Goal: Information Seeking & Learning: Check status

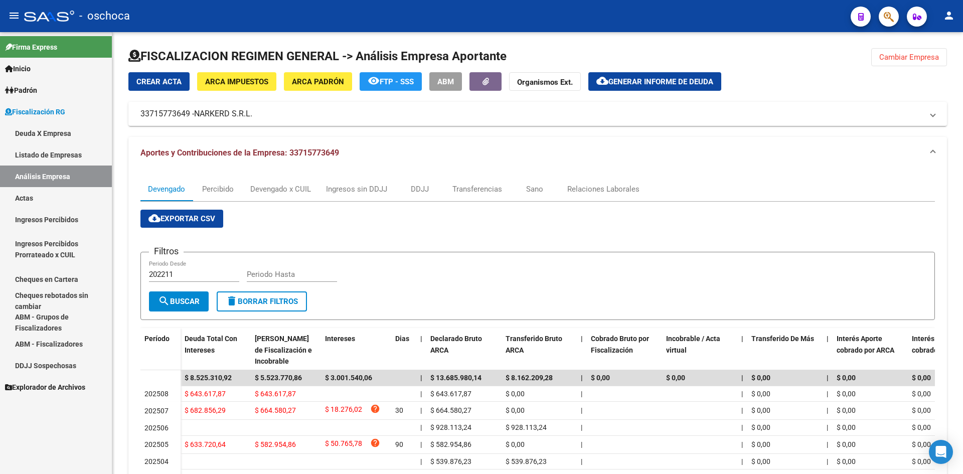
click at [57, 154] on link "Listado de Empresas" at bounding box center [56, 155] width 112 height 22
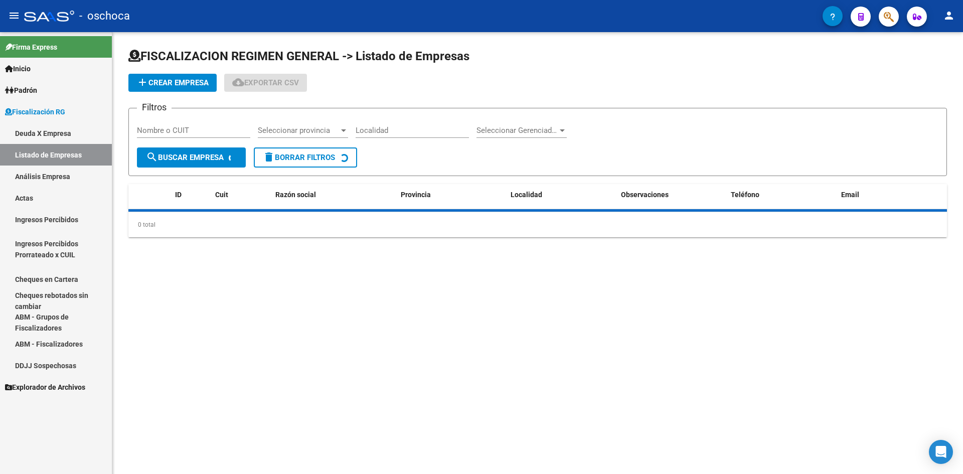
click at [62, 180] on link "Análisis Empresa" at bounding box center [56, 177] width 112 height 22
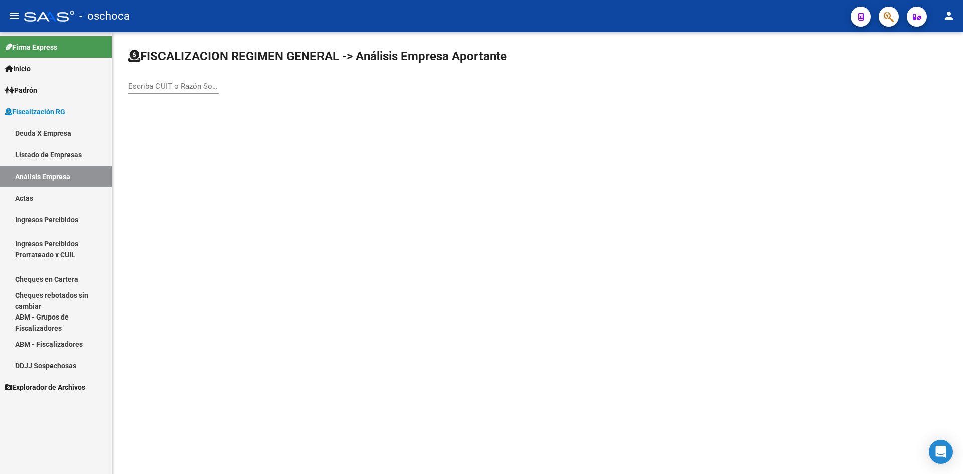
click at [142, 79] on div "Escriba CUIT o Razón Social para buscar" at bounding box center [173, 83] width 90 height 22
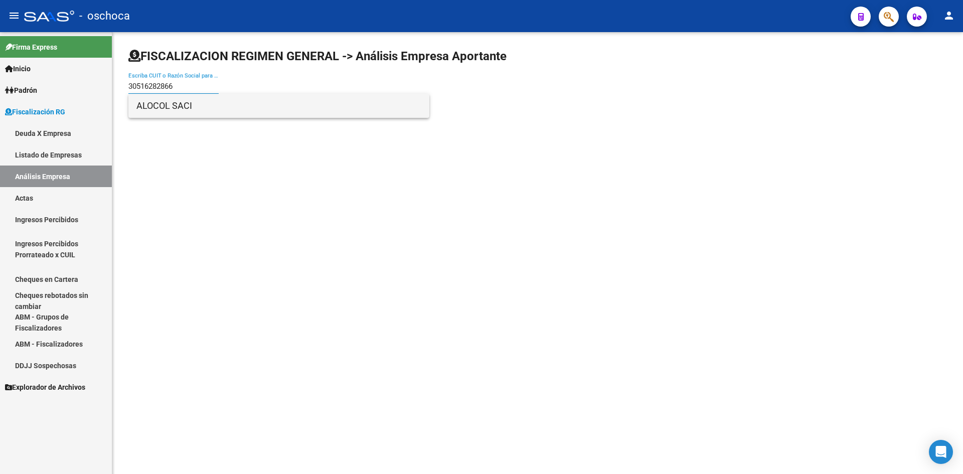
type input "30516282866"
click at [177, 108] on span "ALOCOL SACI" at bounding box center [278, 106] width 285 height 24
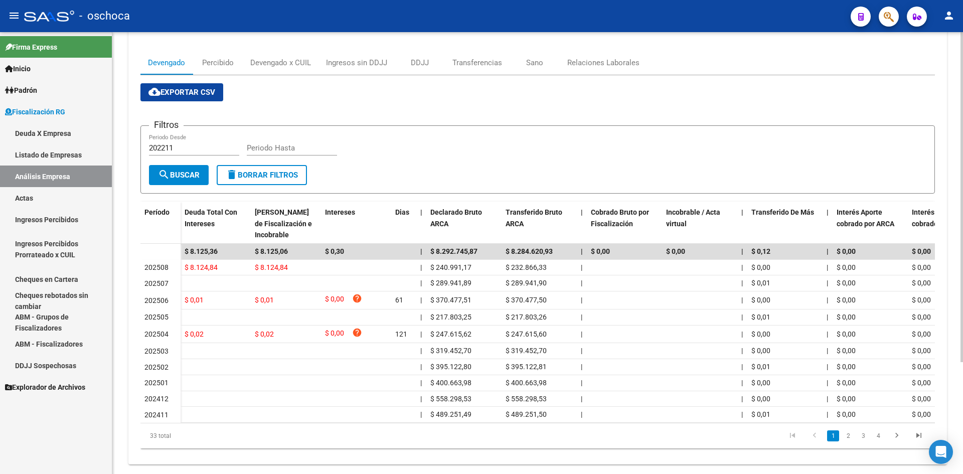
scroll to position [149, 0]
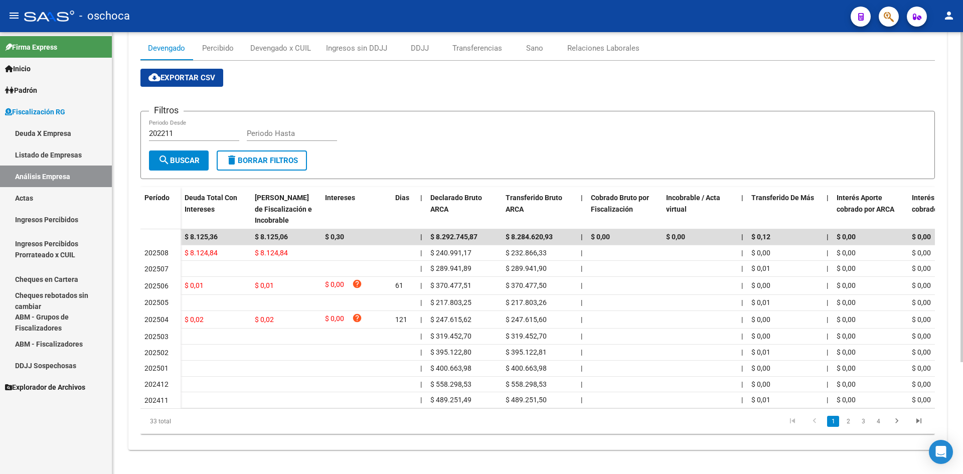
click at [856, 425] on li "3" at bounding box center [863, 421] width 15 height 17
drag, startPoint x: 849, startPoint y: 425, endPoint x: 858, endPoint y: 425, distance: 9.5
click at [849, 425] on link "2" at bounding box center [848, 421] width 12 height 11
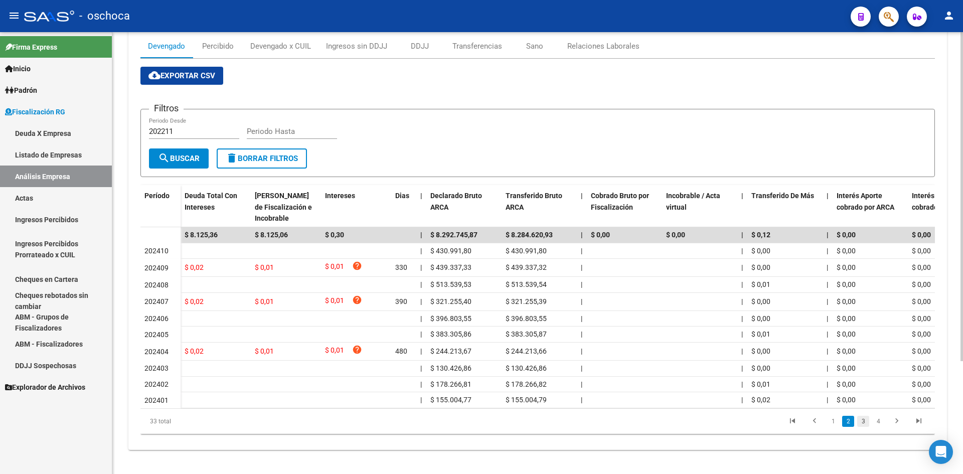
click at [864, 424] on link "3" at bounding box center [863, 421] width 12 height 11
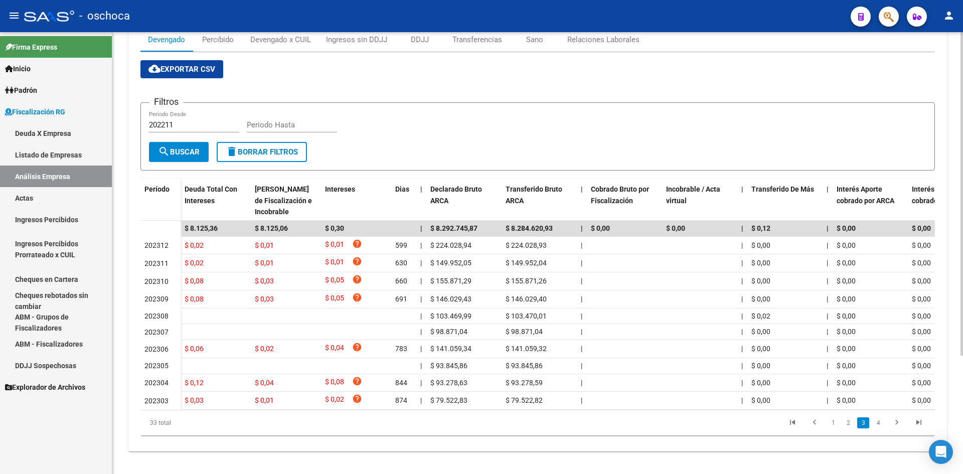
click at [872, 424] on div "33 total 1 2 3 4" at bounding box center [537, 422] width 794 height 25
click at [872, 428] on link "4" at bounding box center [878, 422] width 12 height 11
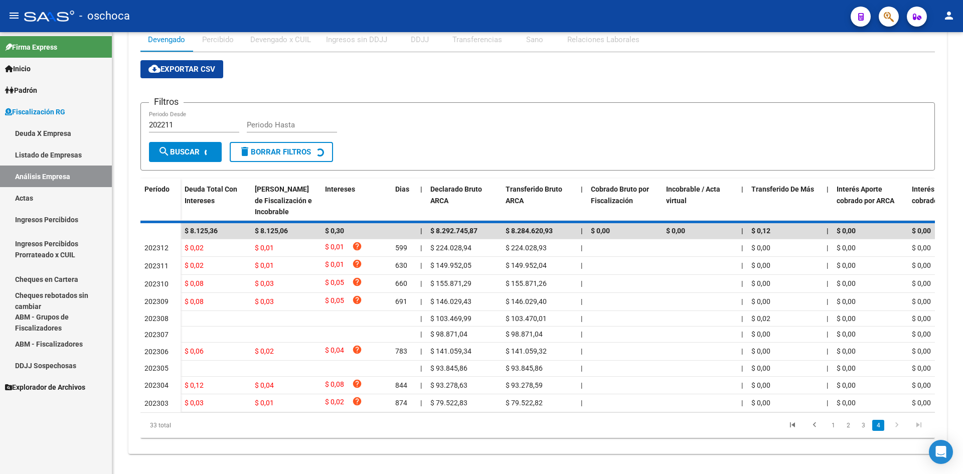
scroll to position [36, 0]
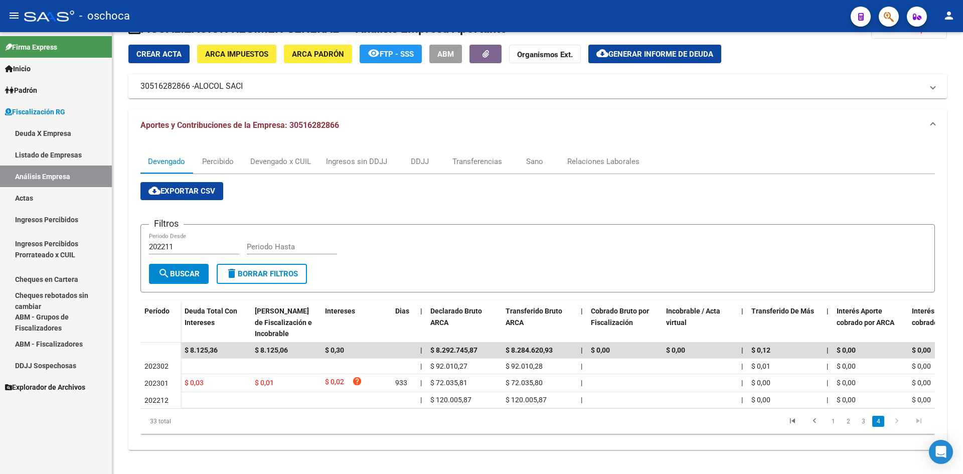
click at [79, 155] on link "Listado de Empresas" at bounding box center [56, 155] width 112 height 22
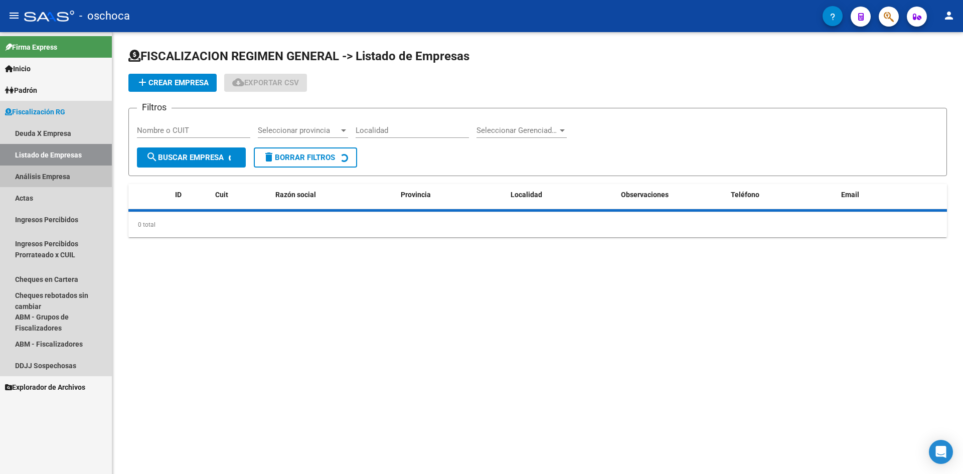
click at [73, 177] on link "Análisis Empresa" at bounding box center [56, 177] width 112 height 22
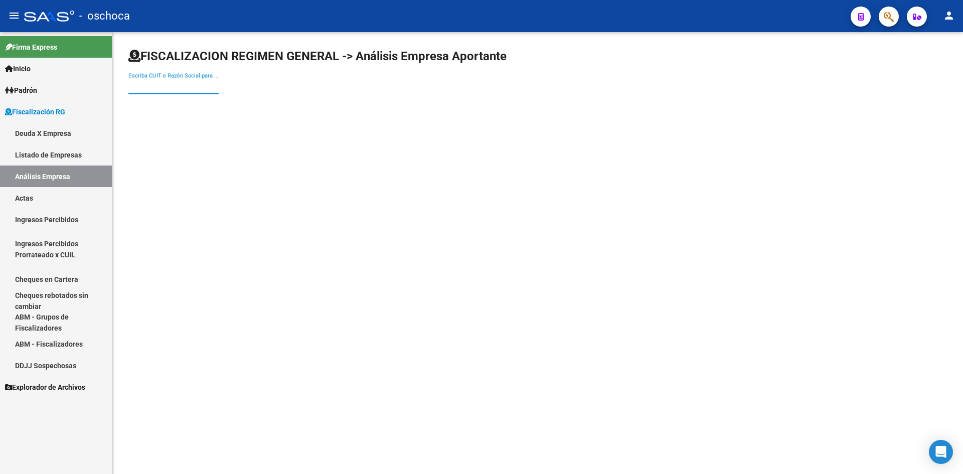
click at [197, 88] on input "Escriba CUIT o Razón Social para buscar" at bounding box center [173, 86] width 90 height 9
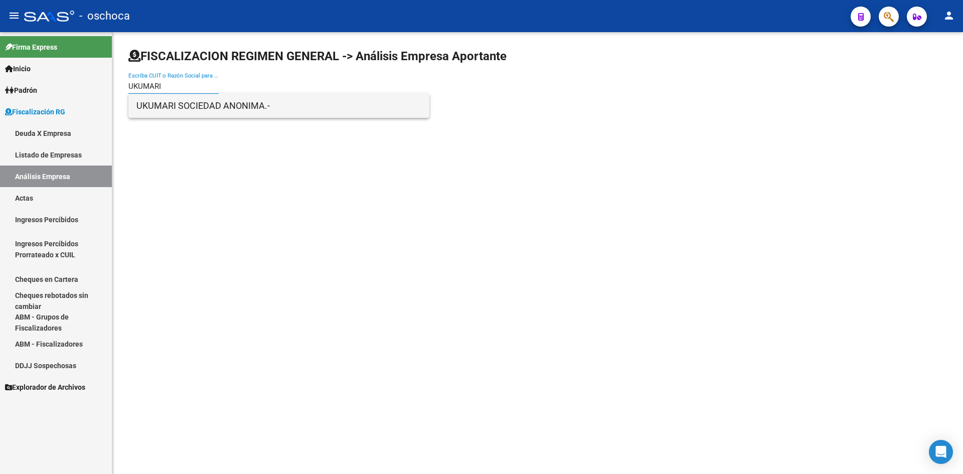
type input "UKUMARI"
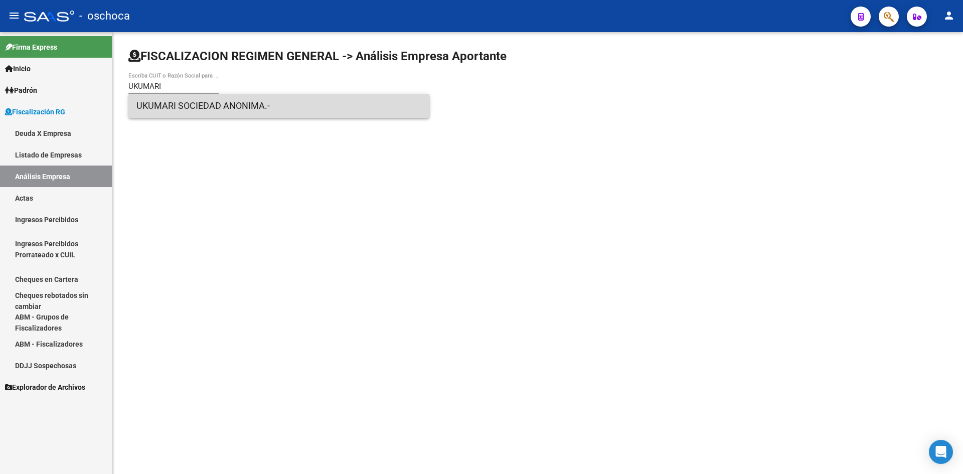
click at [194, 99] on span "UKUMARI SOCIEDAD ANONIMA.-" at bounding box center [278, 106] width 285 height 24
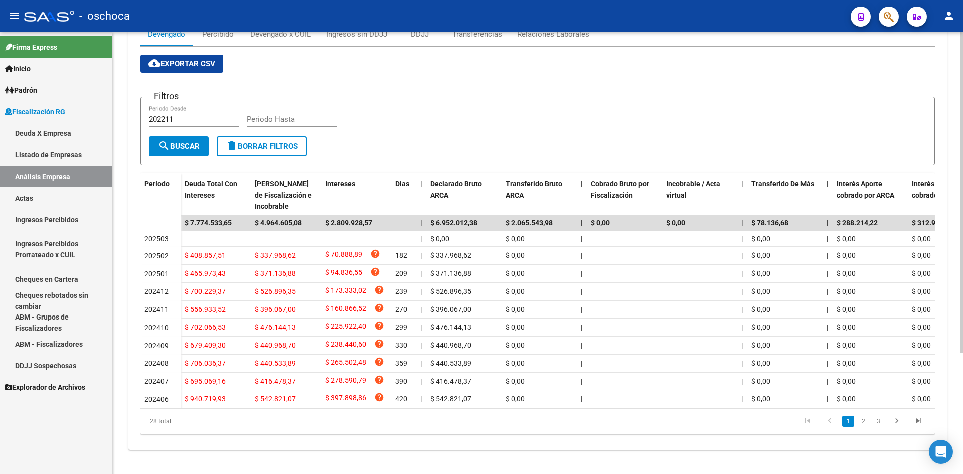
scroll to position [167, 0]
click at [862, 424] on link "2" at bounding box center [863, 421] width 12 height 11
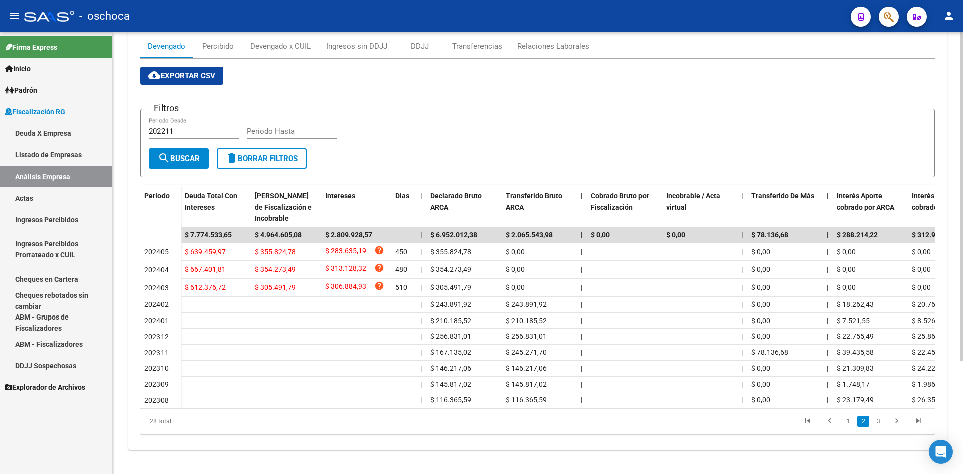
scroll to position [152, 0]
click at [880, 420] on link "3" at bounding box center [878, 421] width 12 height 11
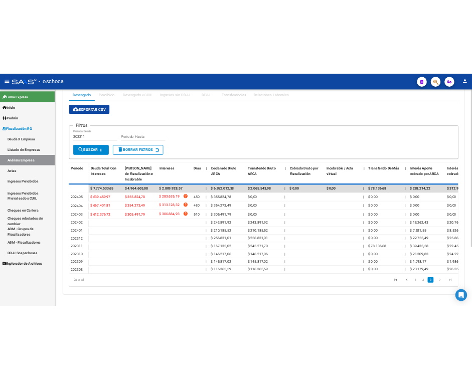
scroll to position [115, 0]
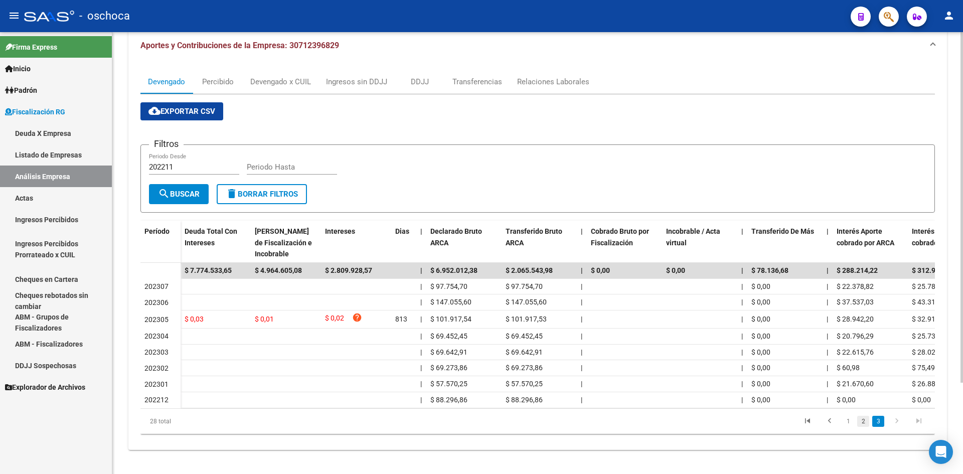
click at [862, 416] on link "2" at bounding box center [863, 421] width 12 height 11
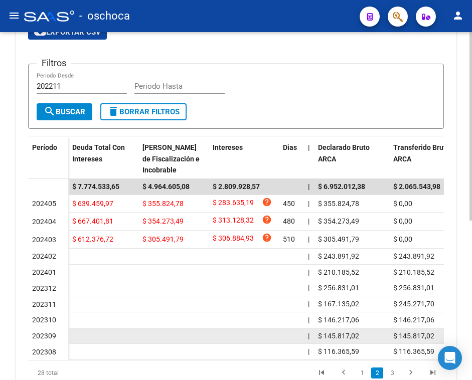
scroll to position [294, 0]
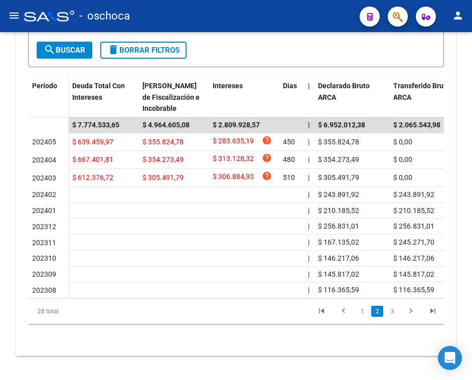
click at [365, 317] on li "1" at bounding box center [362, 311] width 15 height 17
click at [365, 313] on link "1" at bounding box center [362, 311] width 12 height 11
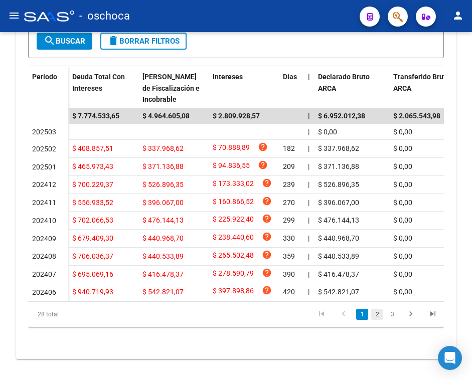
click at [377, 320] on link "2" at bounding box center [377, 314] width 12 height 11
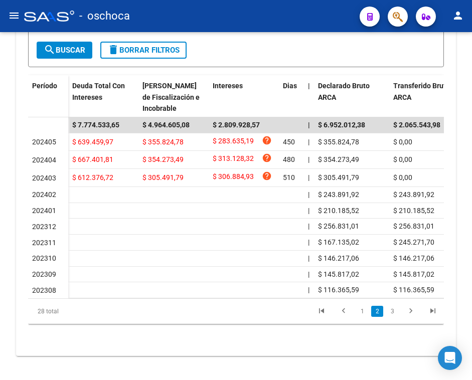
click at [361, 305] on li "1" at bounding box center [362, 311] width 15 height 17
click at [360, 308] on link "1" at bounding box center [362, 311] width 12 height 11
